Goal: Task Accomplishment & Management: Manage account settings

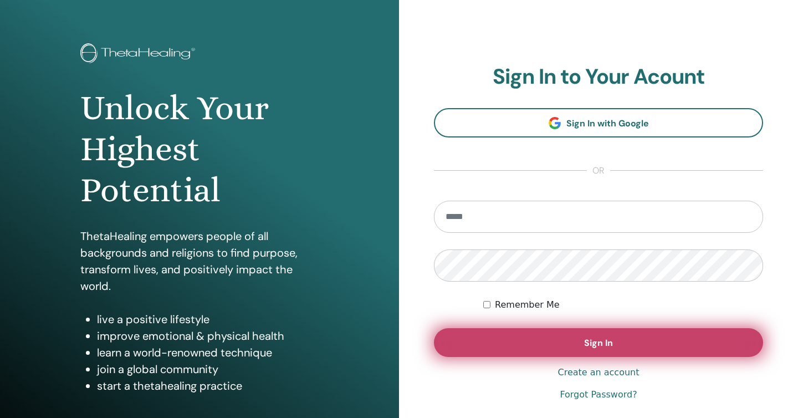
scroll to position [34, 0]
type input "**********"
click at [570, 340] on button "Sign In" at bounding box center [598, 341] width 329 height 29
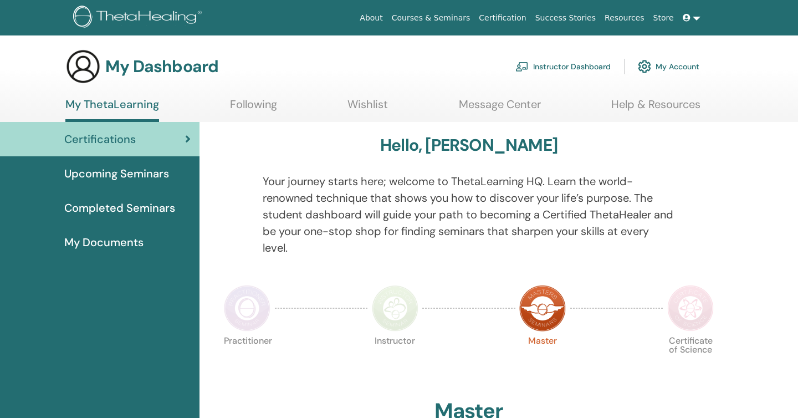
click at [588, 69] on link "Instructor Dashboard" at bounding box center [562, 66] width 95 height 24
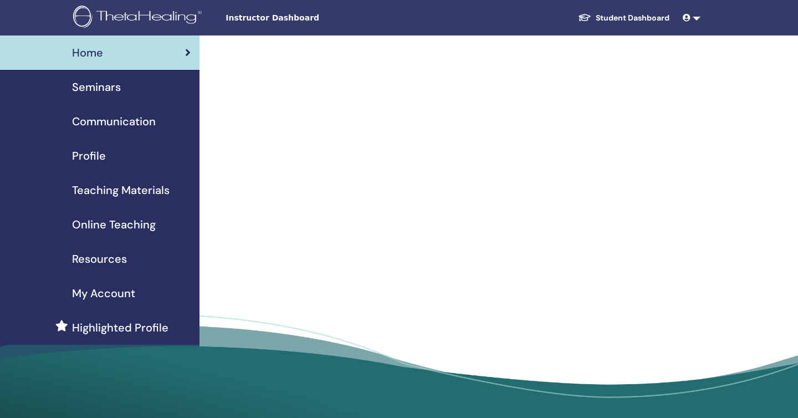
click at [170, 93] on div "Seminars" at bounding box center [100, 87] width 182 height 17
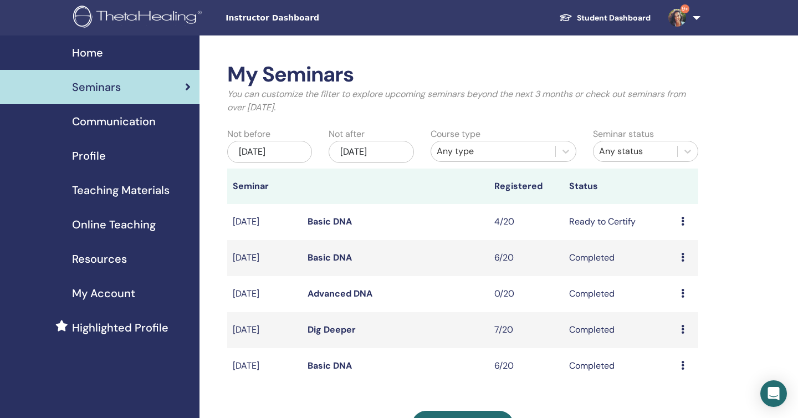
click at [325, 223] on link "Basic DNA" at bounding box center [330, 222] width 44 height 12
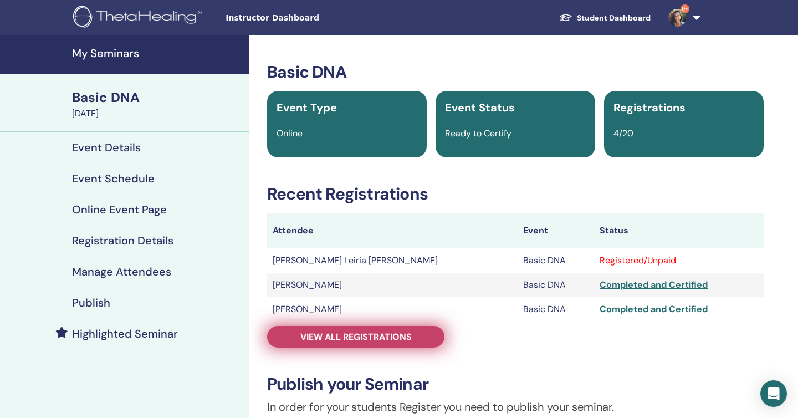
click at [398, 341] on span "View all registrations" at bounding box center [355, 337] width 111 height 12
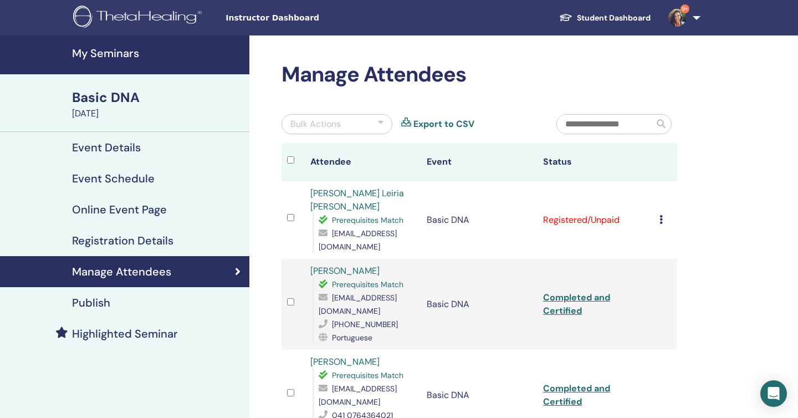
click at [661, 221] on icon at bounding box center [660, 219] width 3 height 9
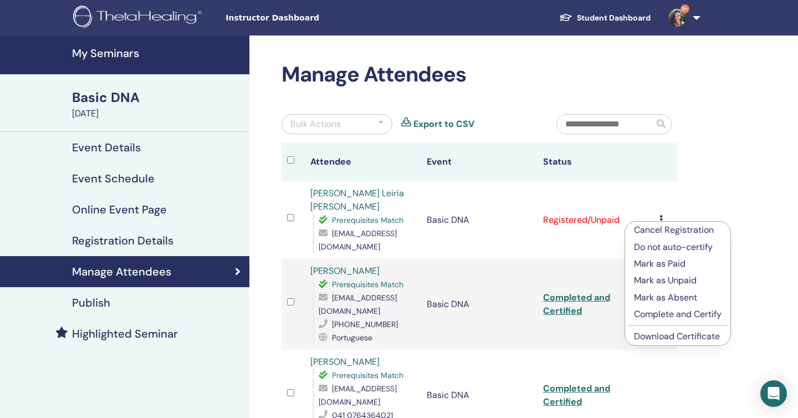
click at [667, 318] on p "Complete and Certify" at bounding box center [678, 314] width 88 height 13
